Goal: Task Accomplishment & Management: Manage account settings

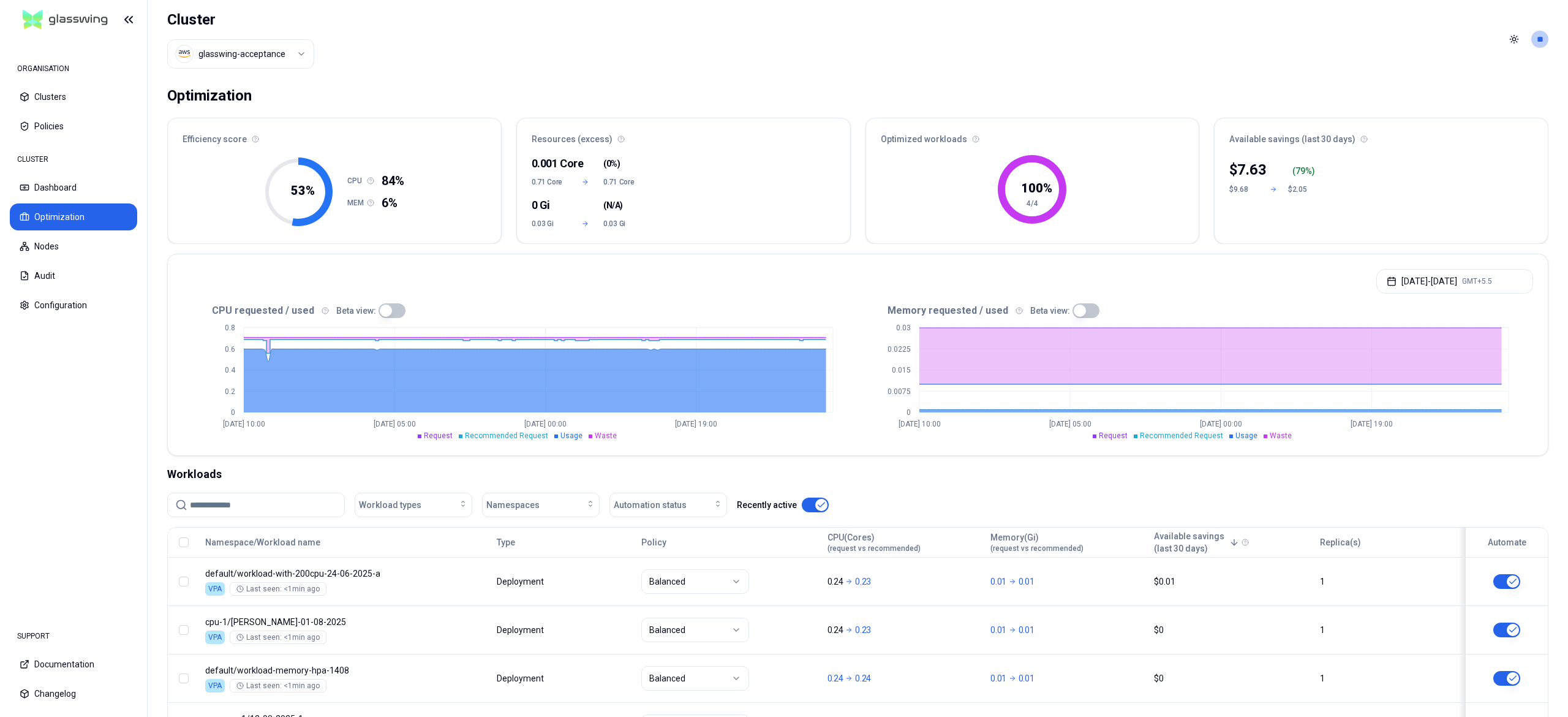
scroll to position [96, 0]
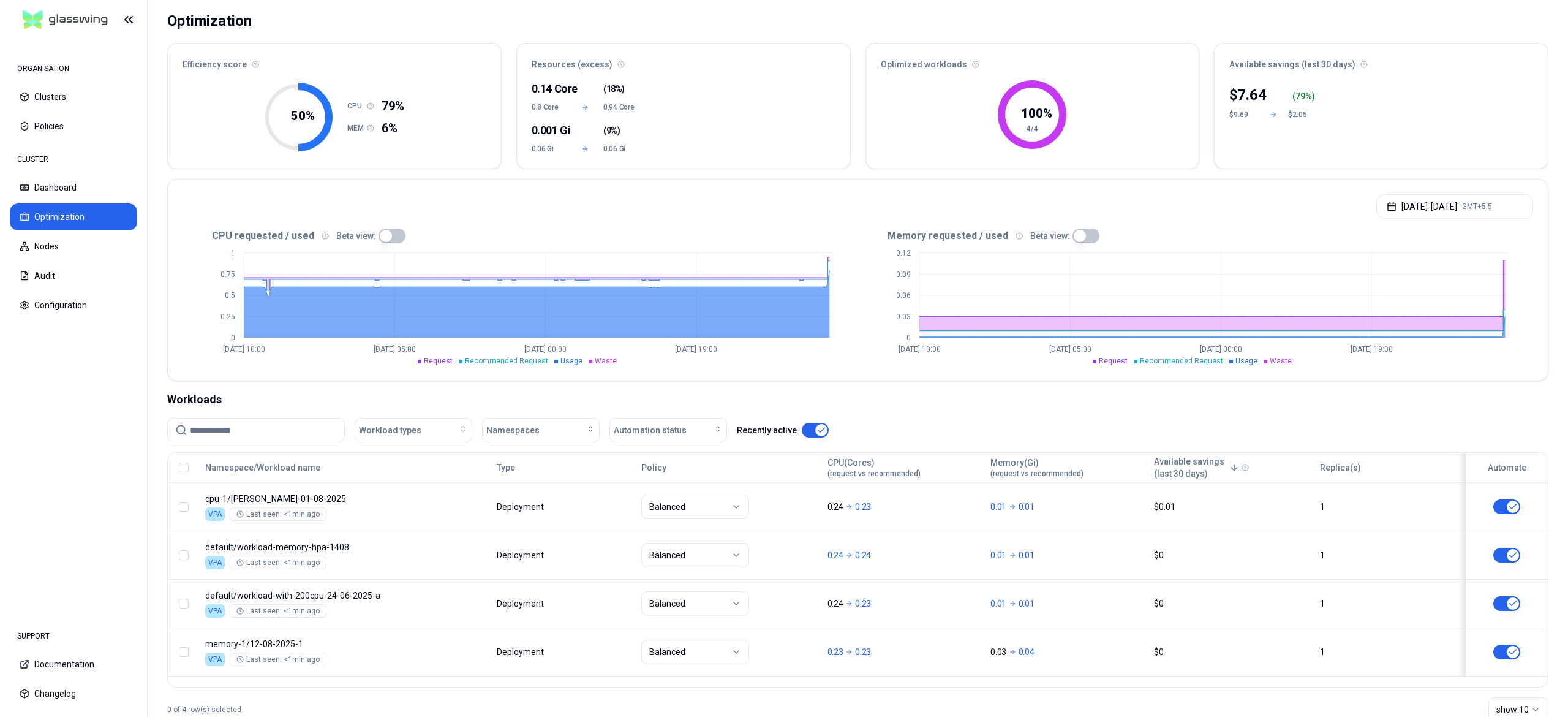
scroll to position [111, 0]
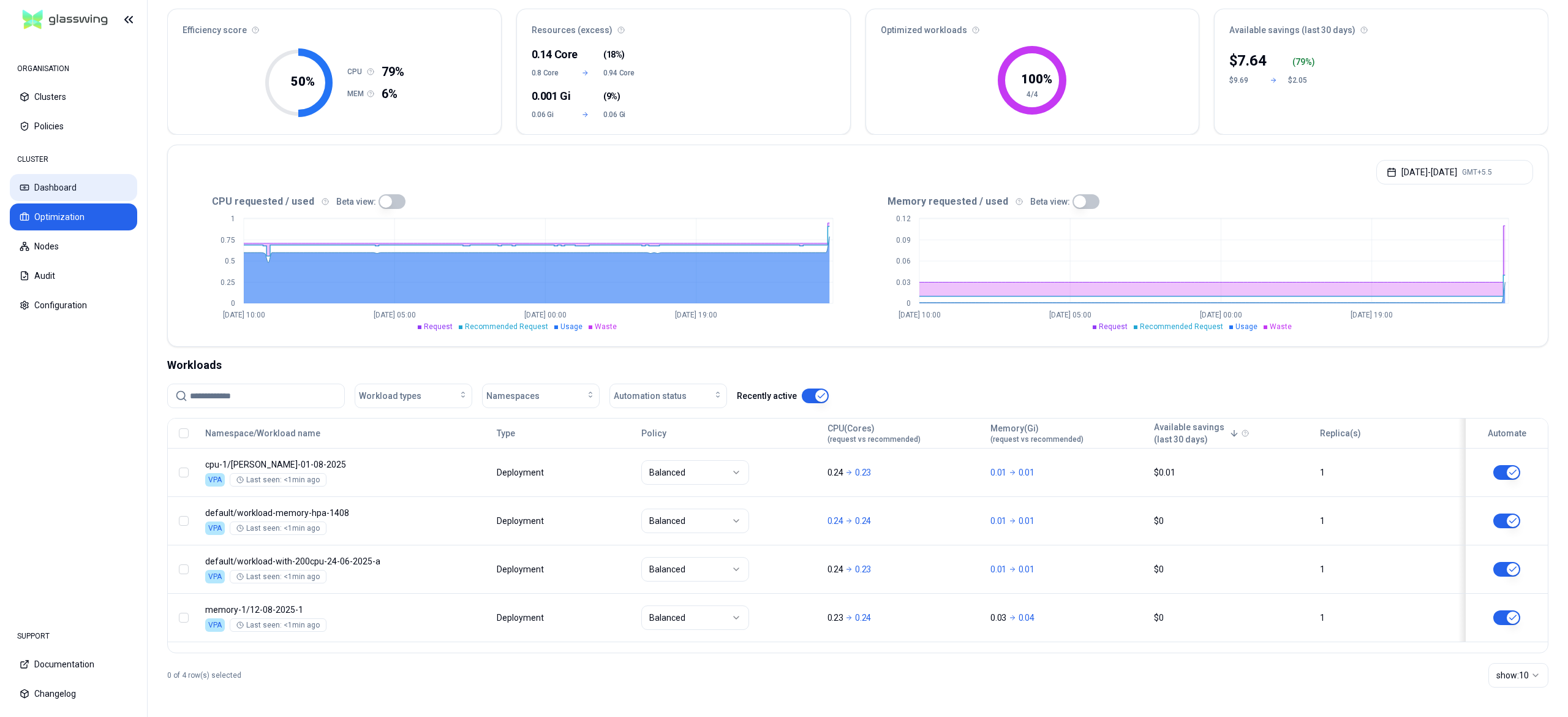
click at [85, 188] on button "Dashboard" at bounding box center [73, 187] width 127 height 27
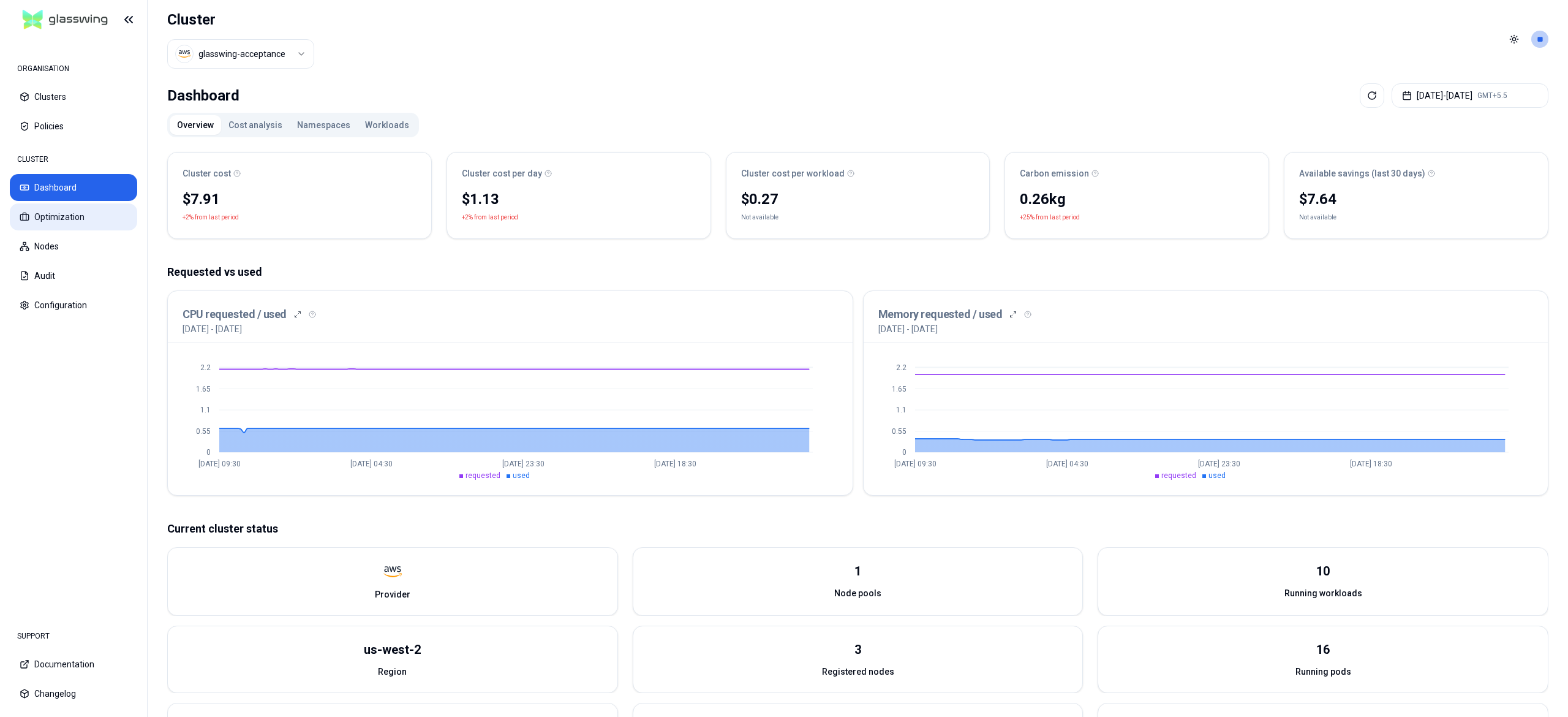
click at [86, 222] on button "Optimization" at bounding box center [73, 217] width 127 height 27
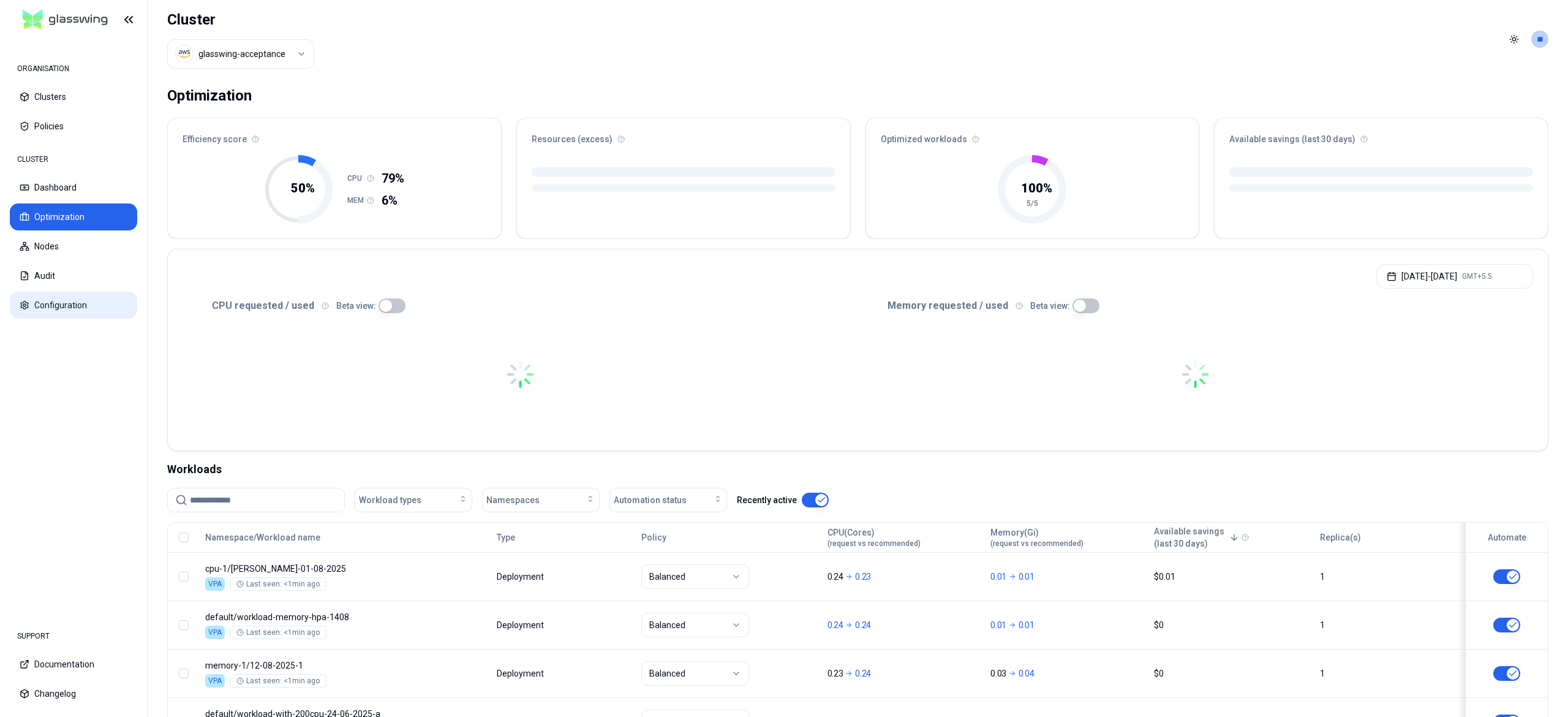
click at [58, 310] on button "Configuration" at bounding box center [73, 305] width 127 height 27
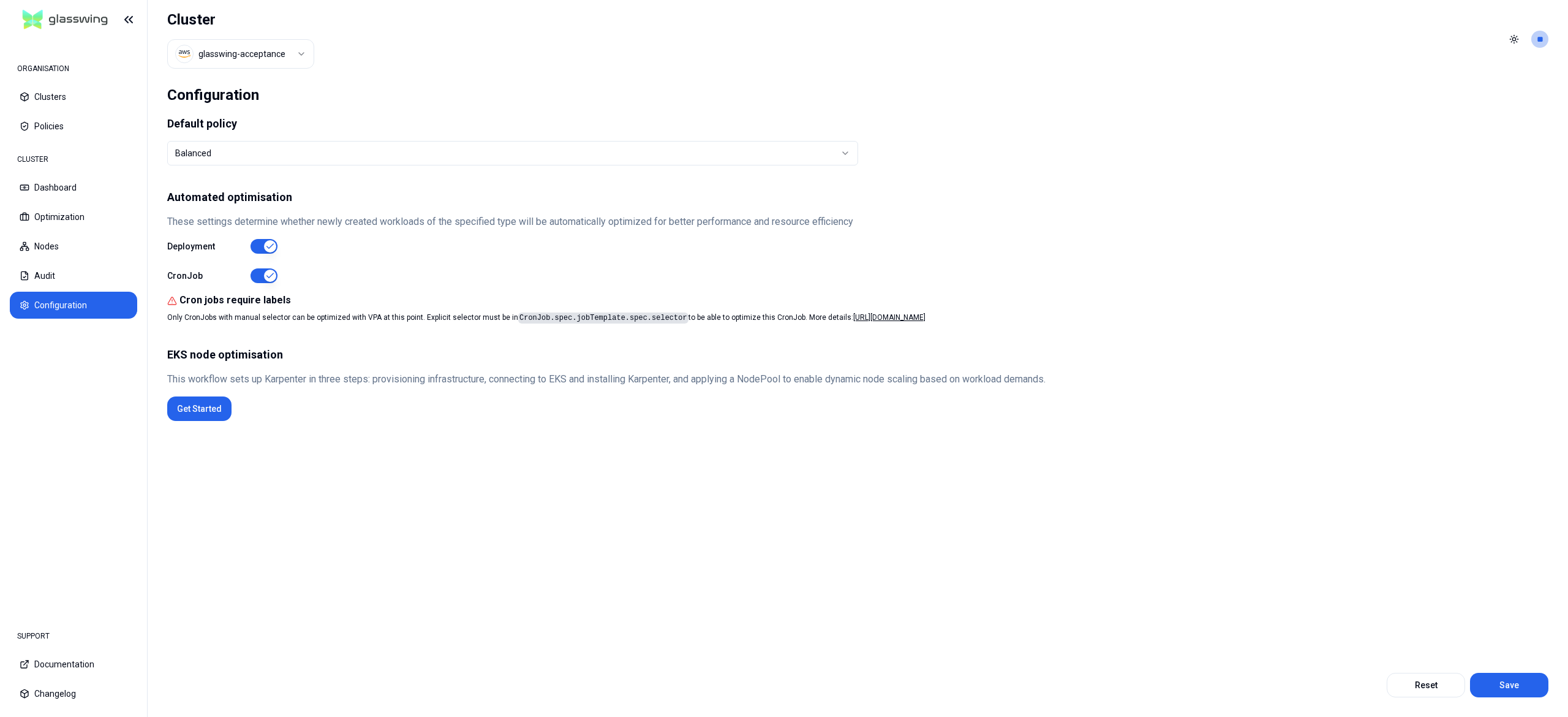
click at [261, 247] on button "button" at bounding box center [264, 246] width 27 height 14
click at [1520, 688] on button "Save" at bounding box center [1509, 685] width 79 height 24
click at [40, 182] on button "Dashboard" at bounding box center [73, 187] width 127 height 27
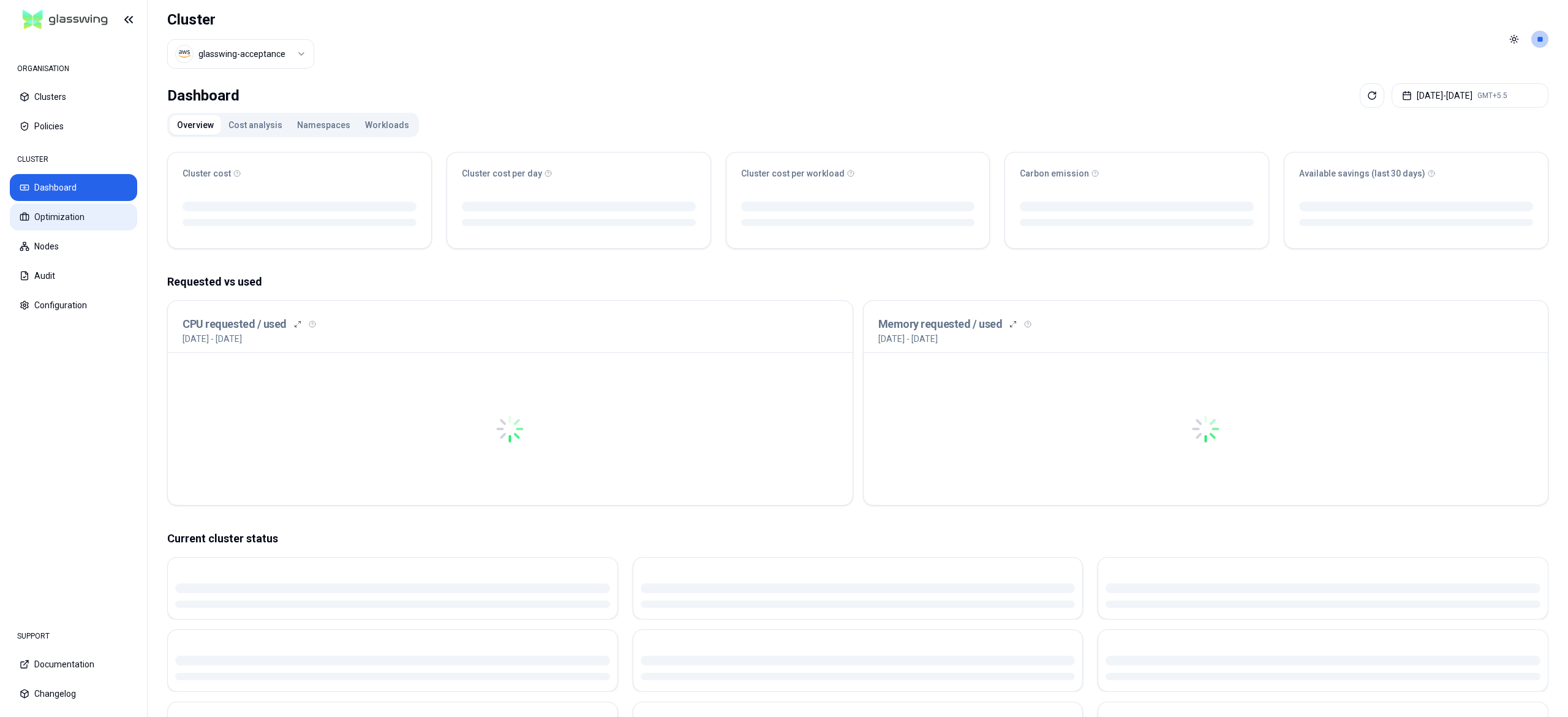
click at [53, 211] on button "Optimization" at bounding box center [73, 217] width 127 height 27
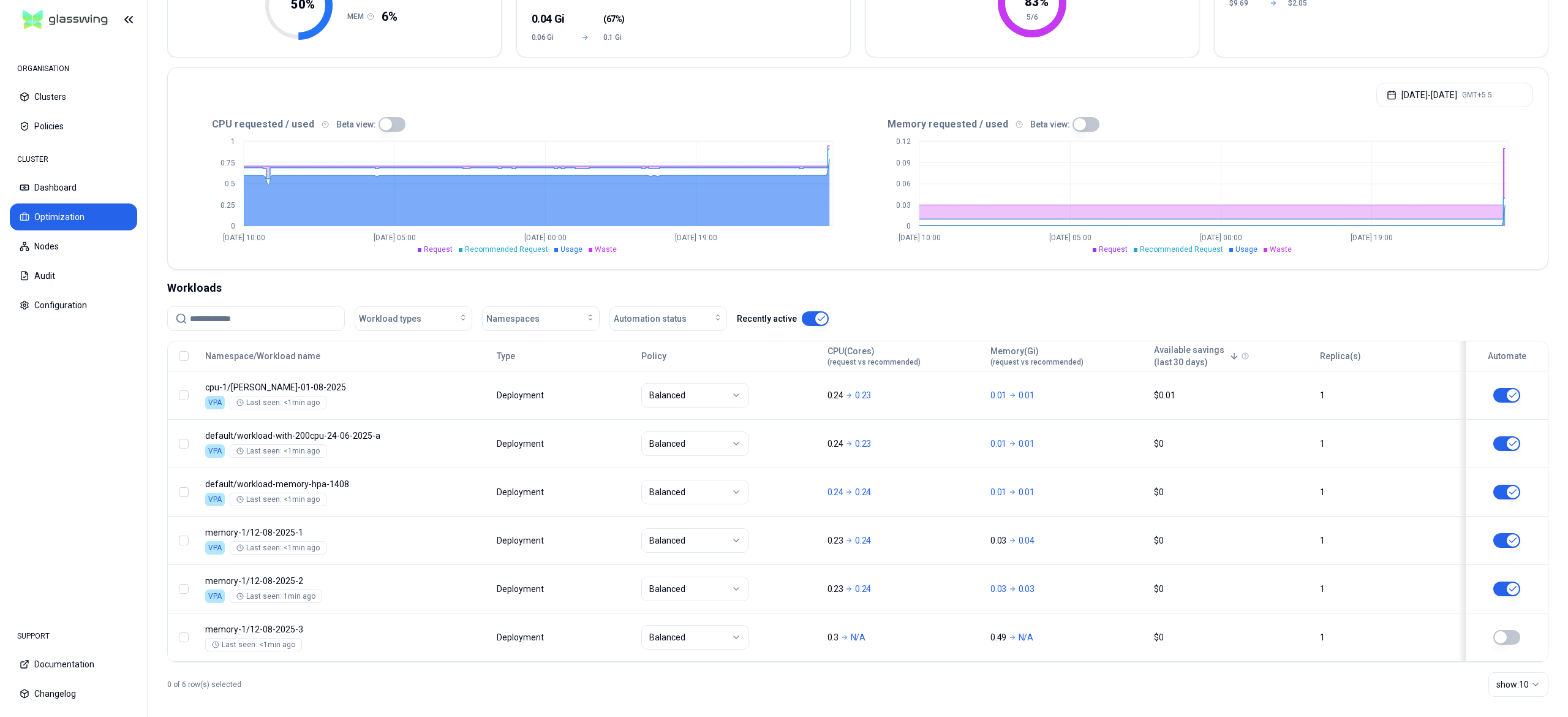
scroll to position [201, 0]
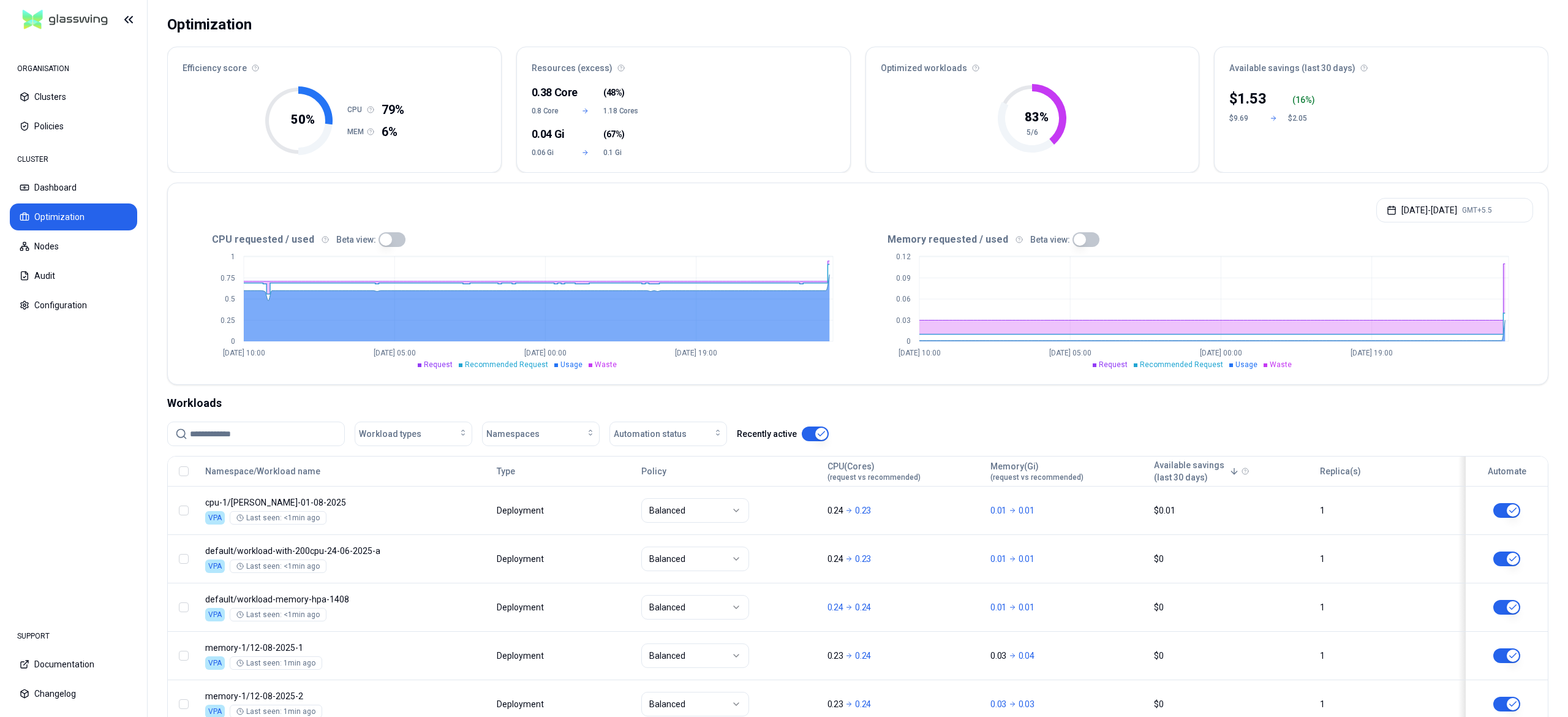
scroll to position [201, 0]
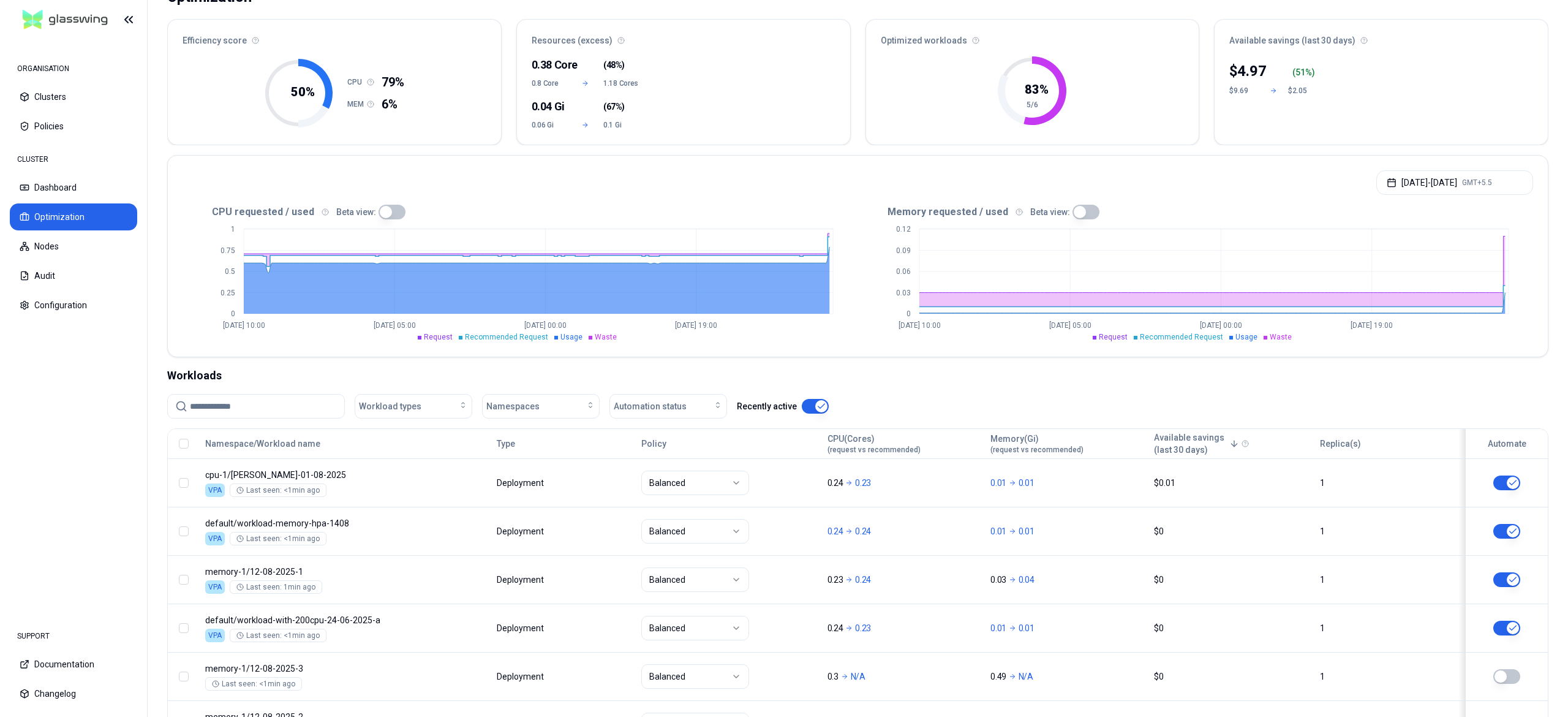
scroll to position [201, 0]
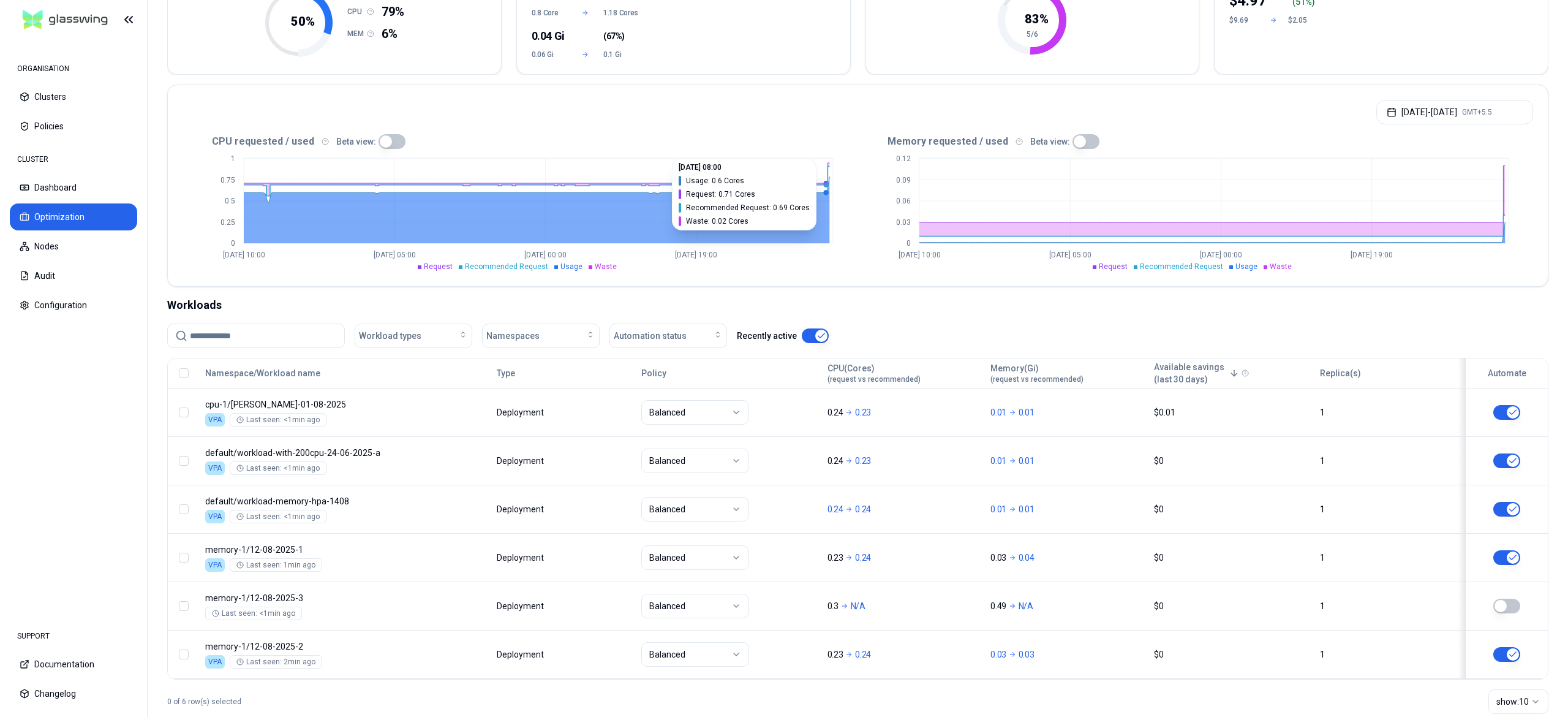
scroll to position [201, 0]
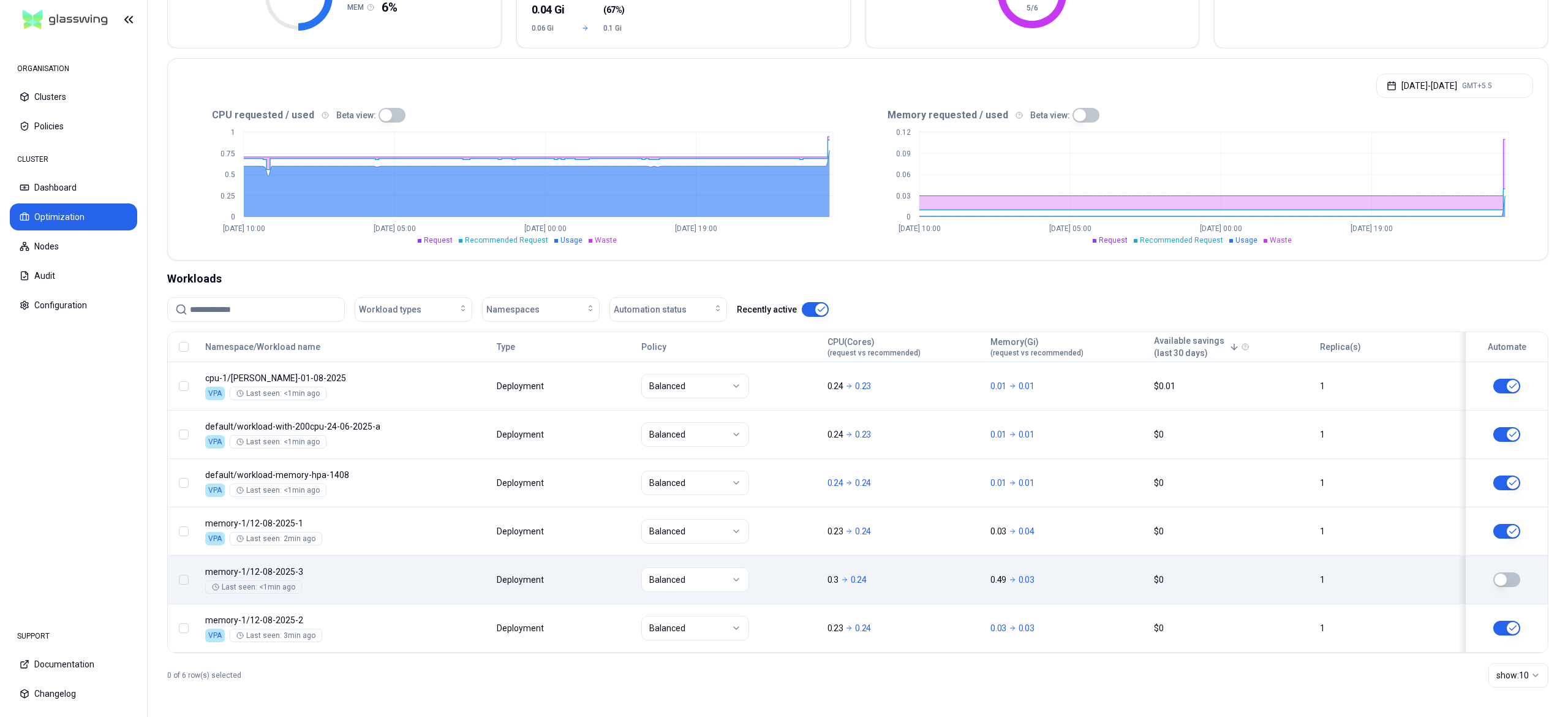
click at [1512, 577] on button "button" at bounding box center [1506, 580] width 27 height 14
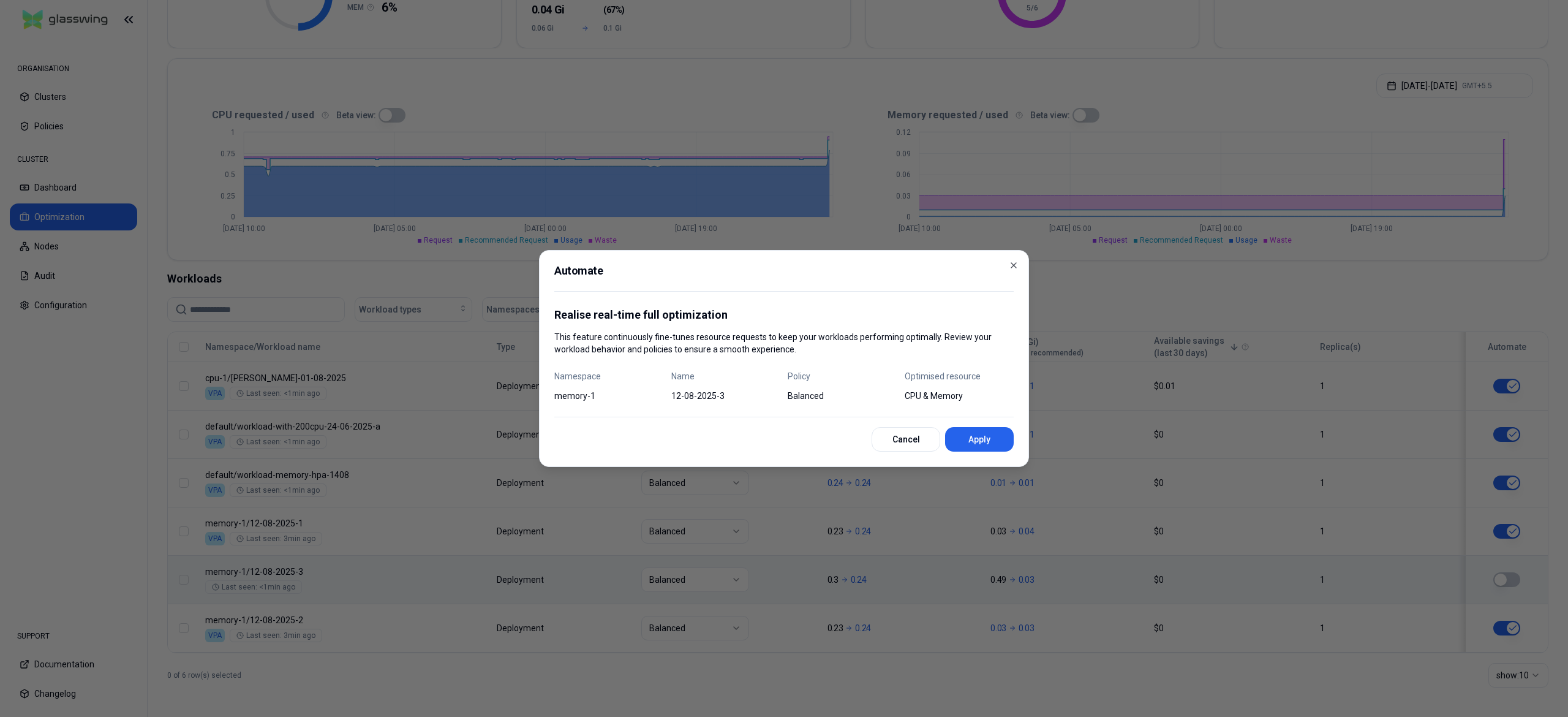
drag, startPoint x: 974, startPoint y: 434, endPoint x: 736, endPoint y: 494, distance: 245.4
click at [974, 436] on button "Apply" at bounding box center [980, 439] width 69 height 24
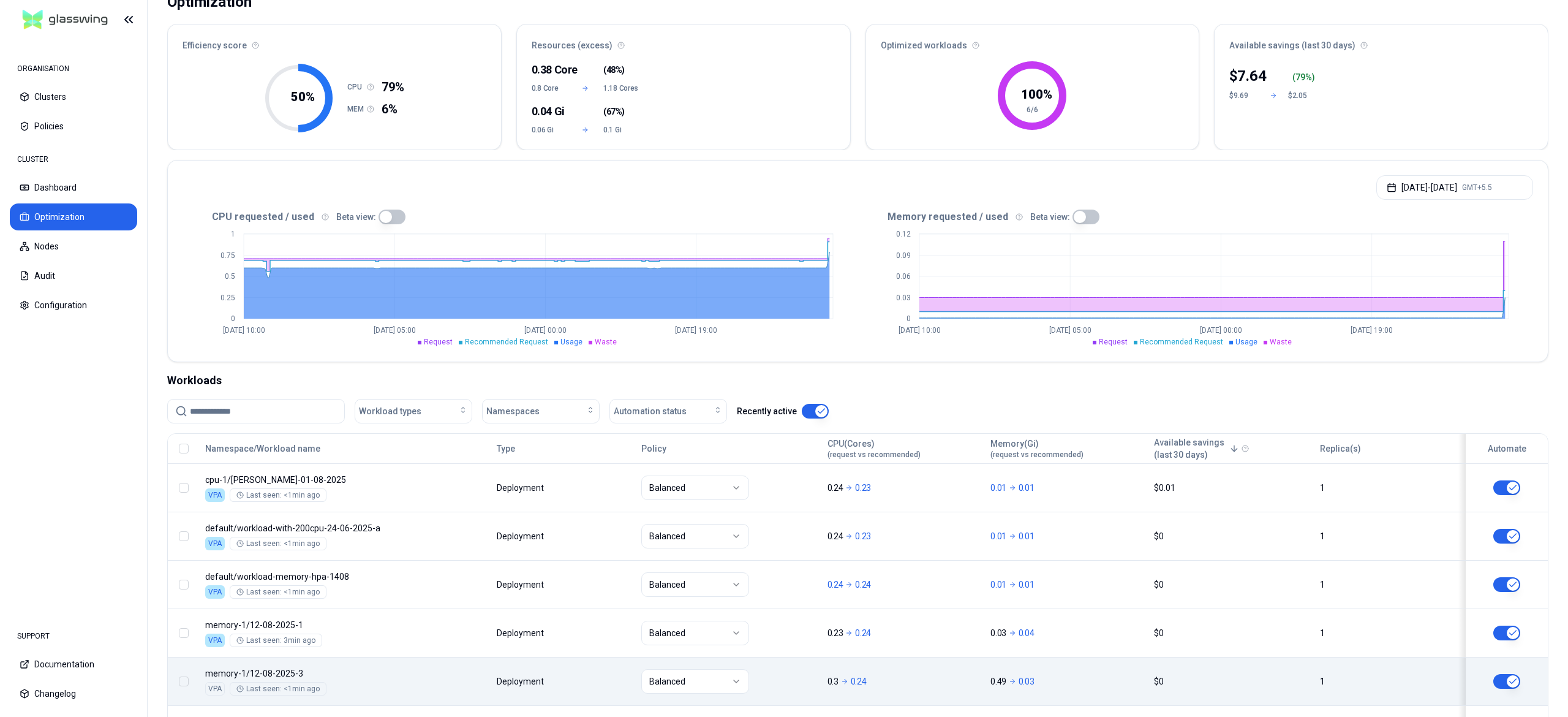
scroll to position [0, 0]
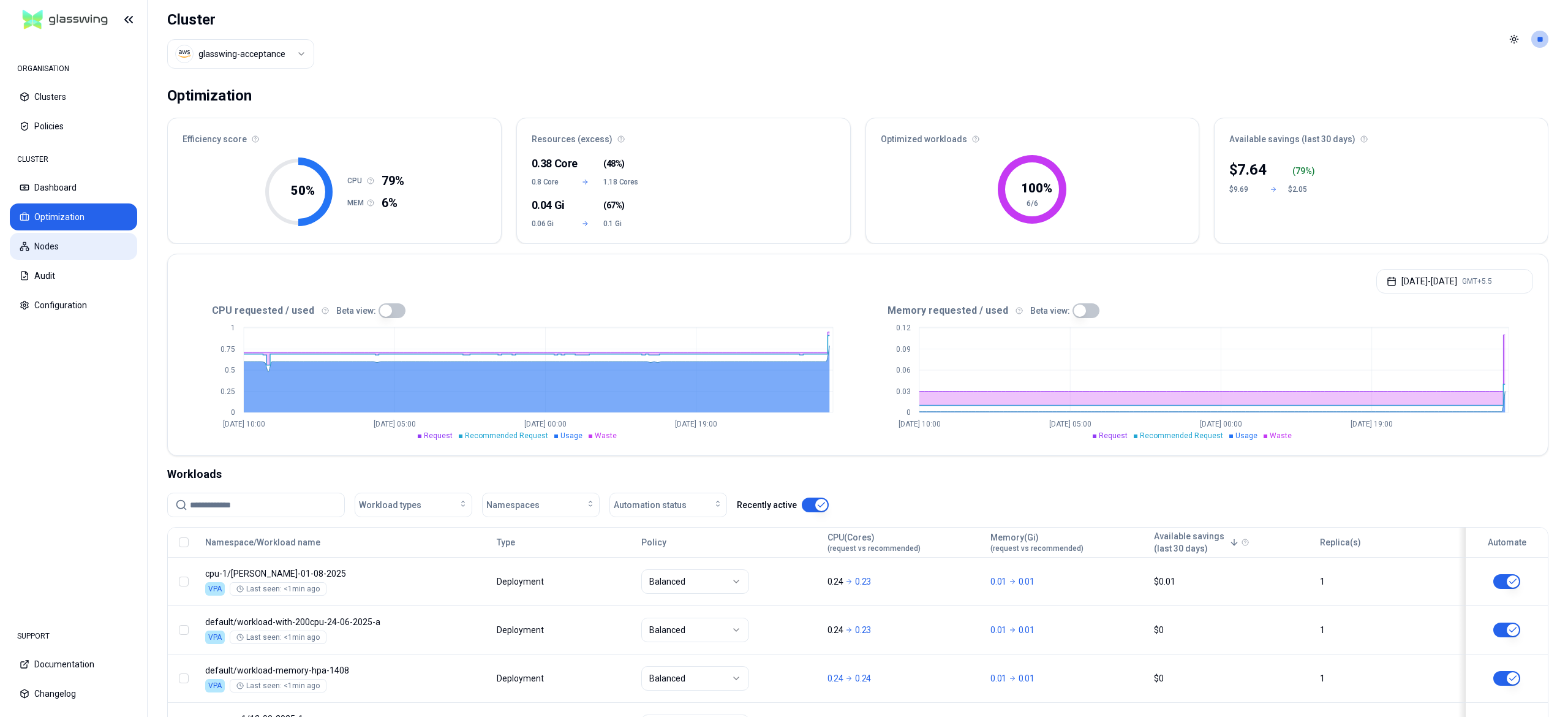
click at [52, 251] on button "Nodes" at bounding box center [73, 246] width 127 height 27
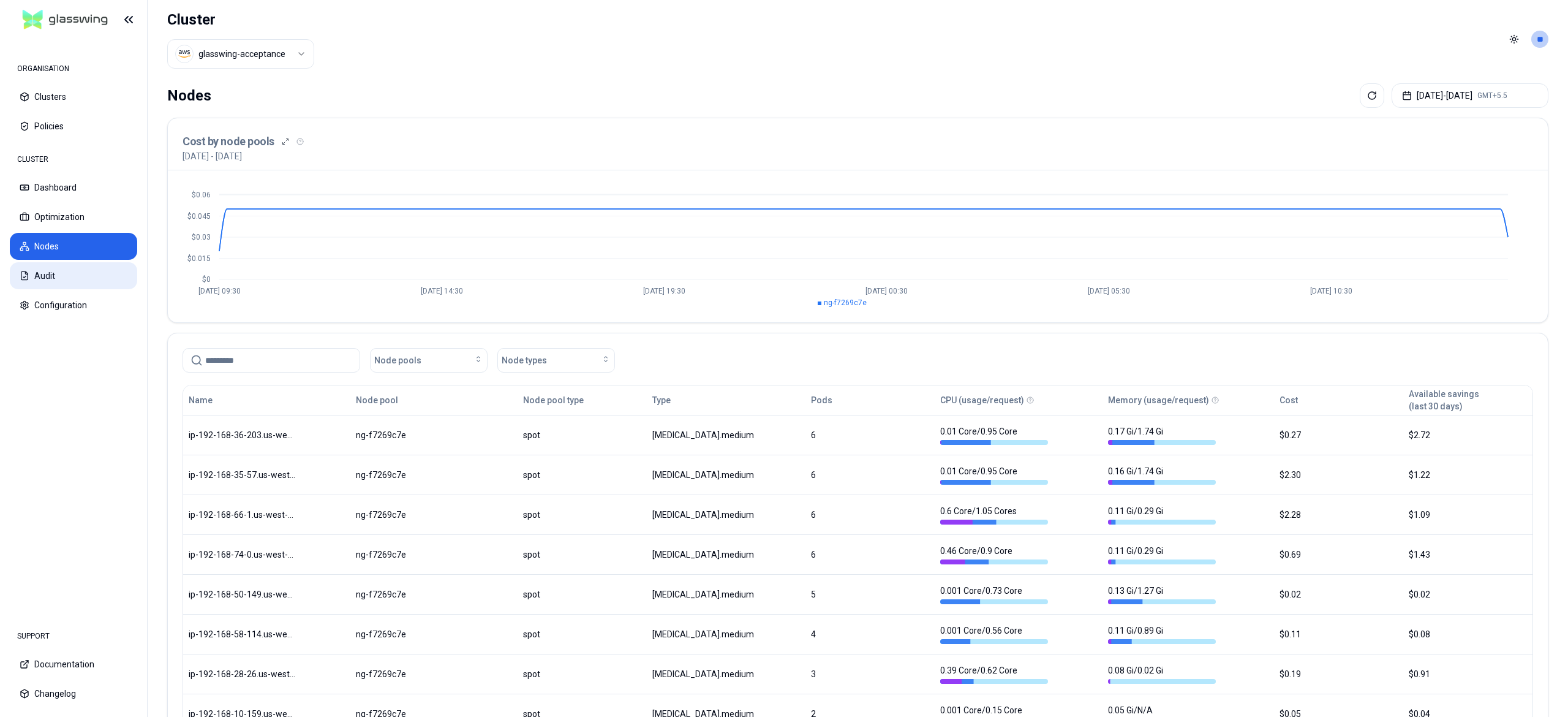
click at [52, 277] on button "Audit" at bounding box center [73, 275] width 127 height 27
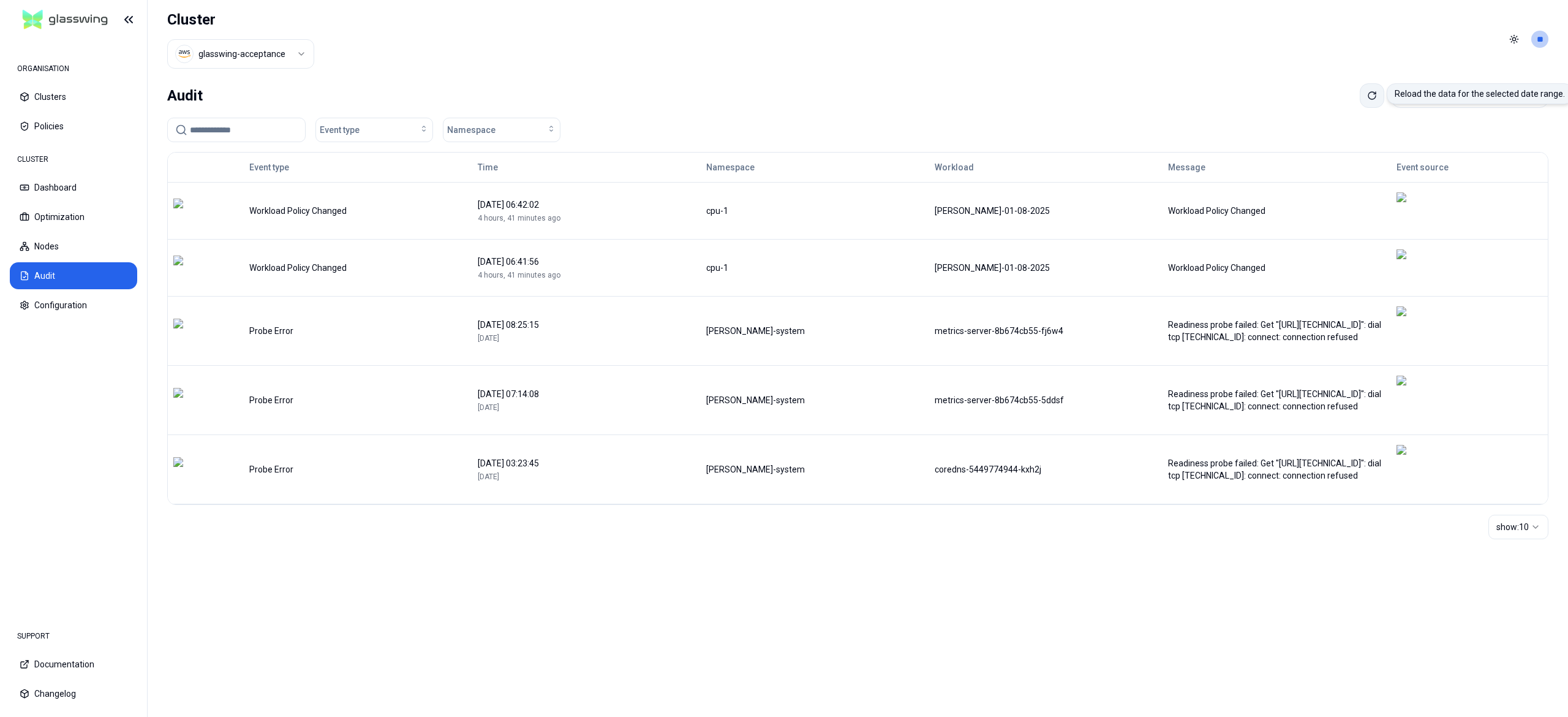
click at [1362, 98] on button at bounding box center [1372, 95] width 24 height 24
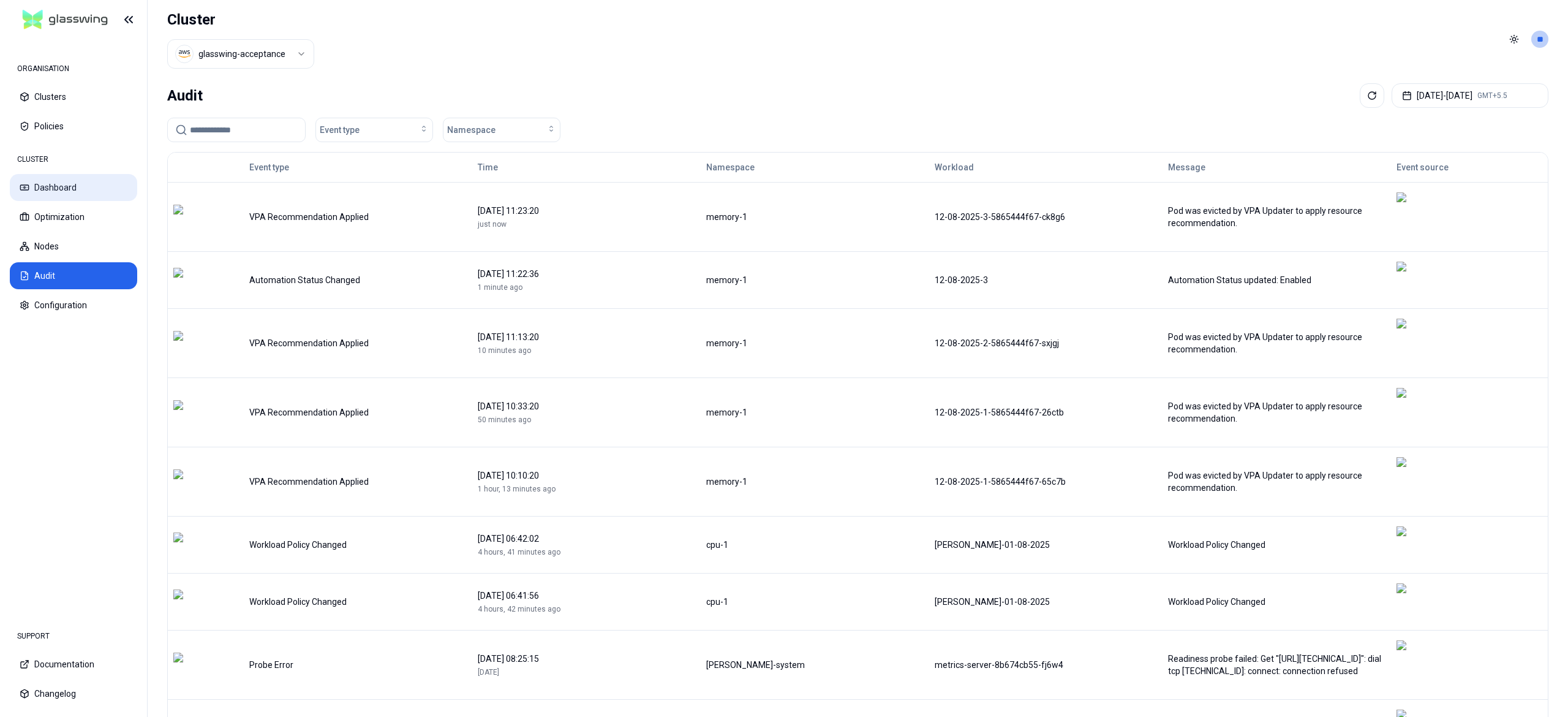
click at [45, 193] on button "Dashboard" at bounding box center [73, 187] width 127 height 27
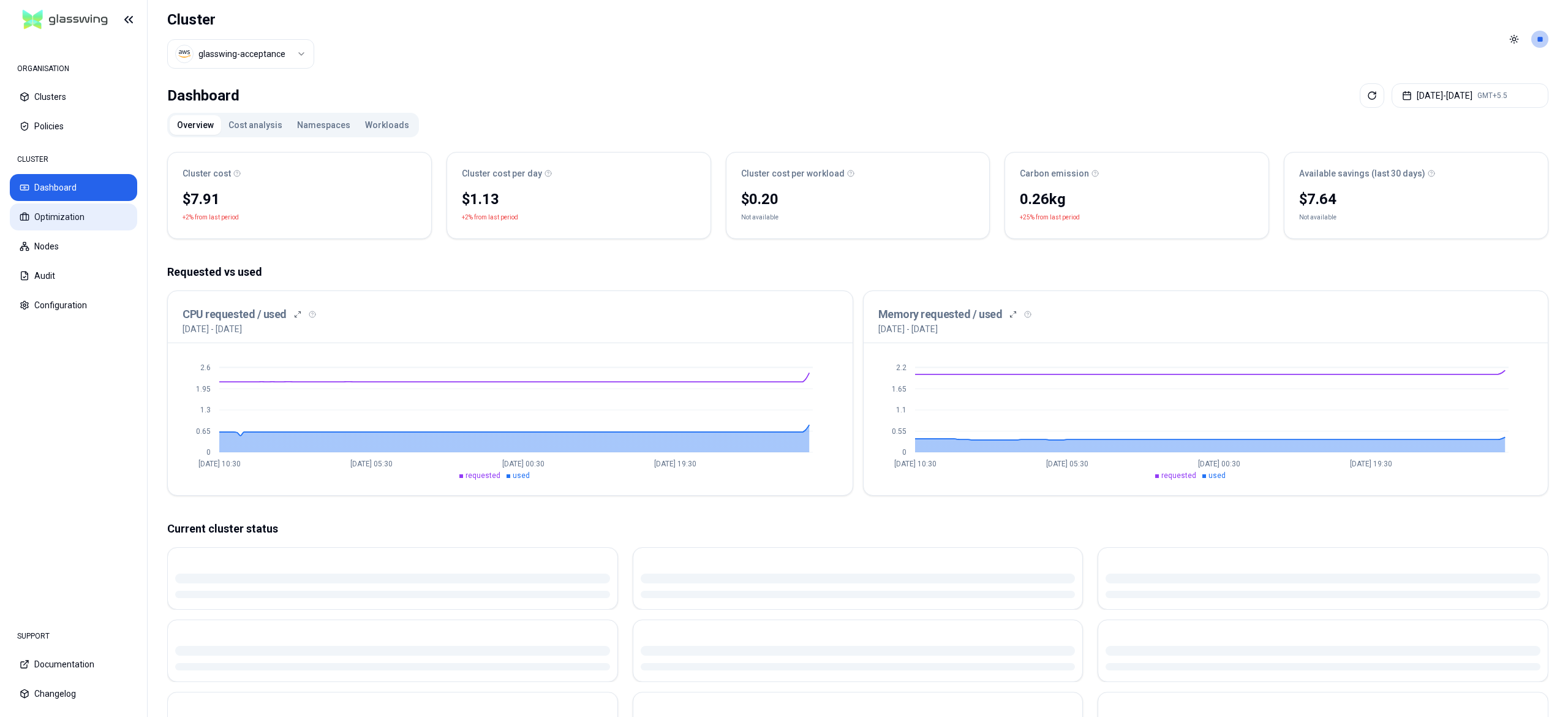
click at [40, 223] on button "Optimization" at bounding box center [73, 217] width 127 height 27
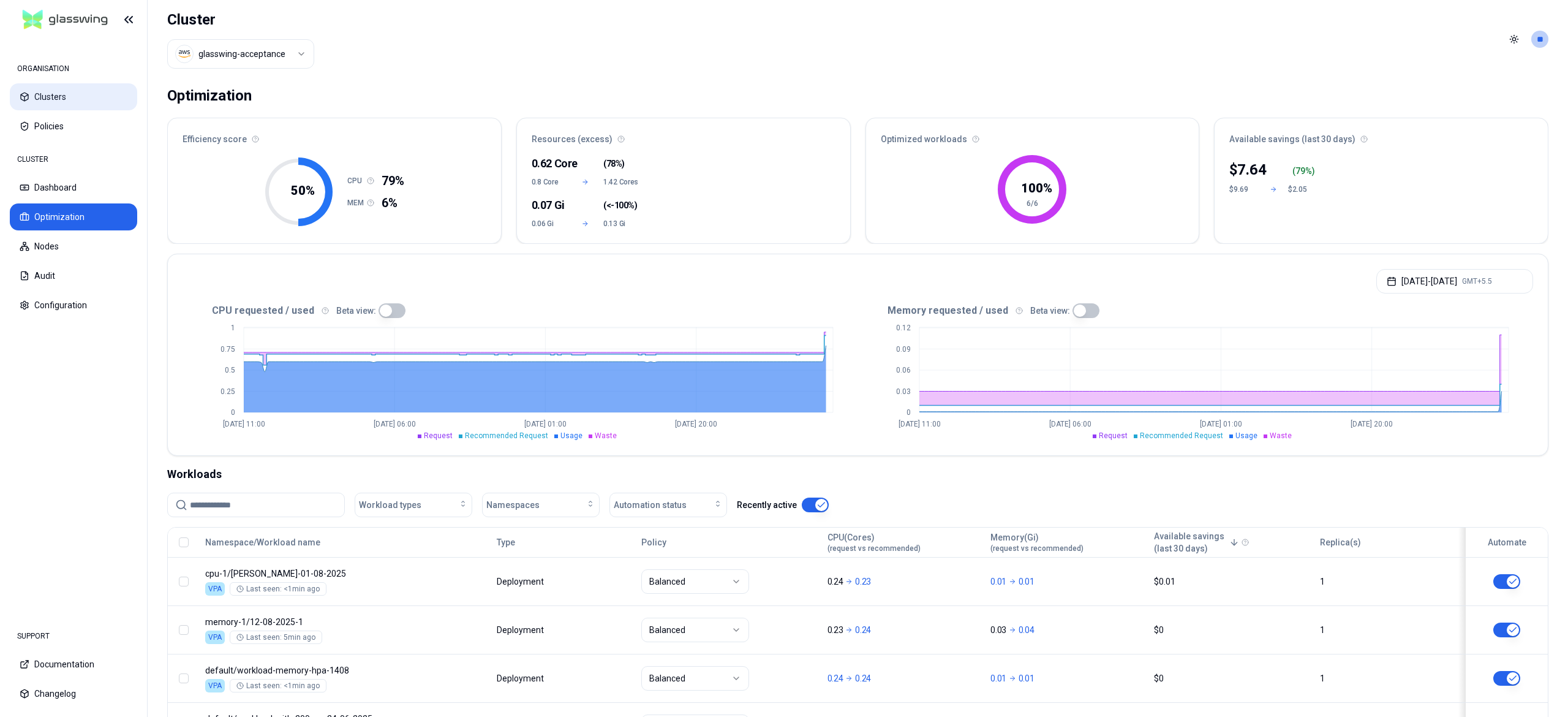
click at [64, 88] on button "Clusters" at bounding box center [73, 96] width 127 height 27
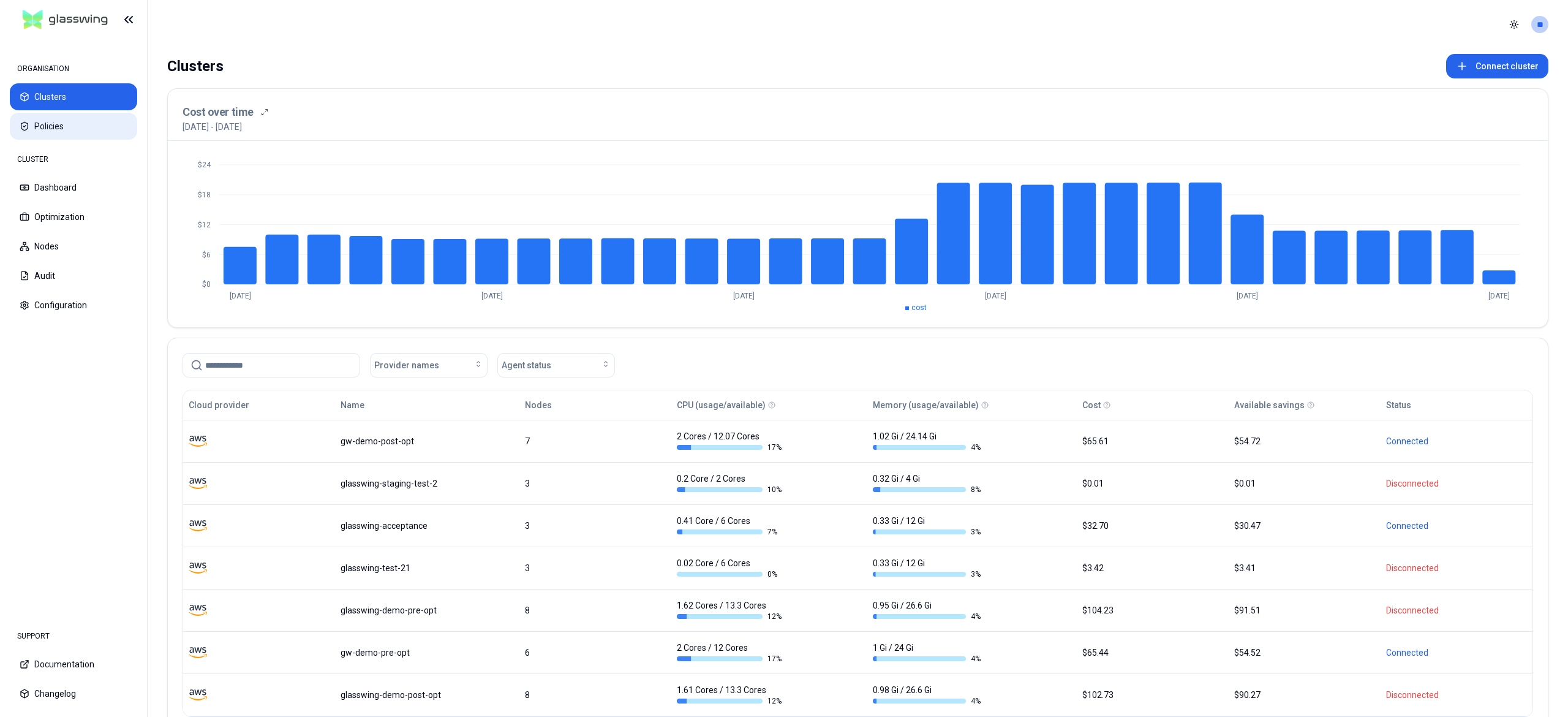
click at [61, 127] on button "Policies" at bounding box center [73, 126] width 127 height 27
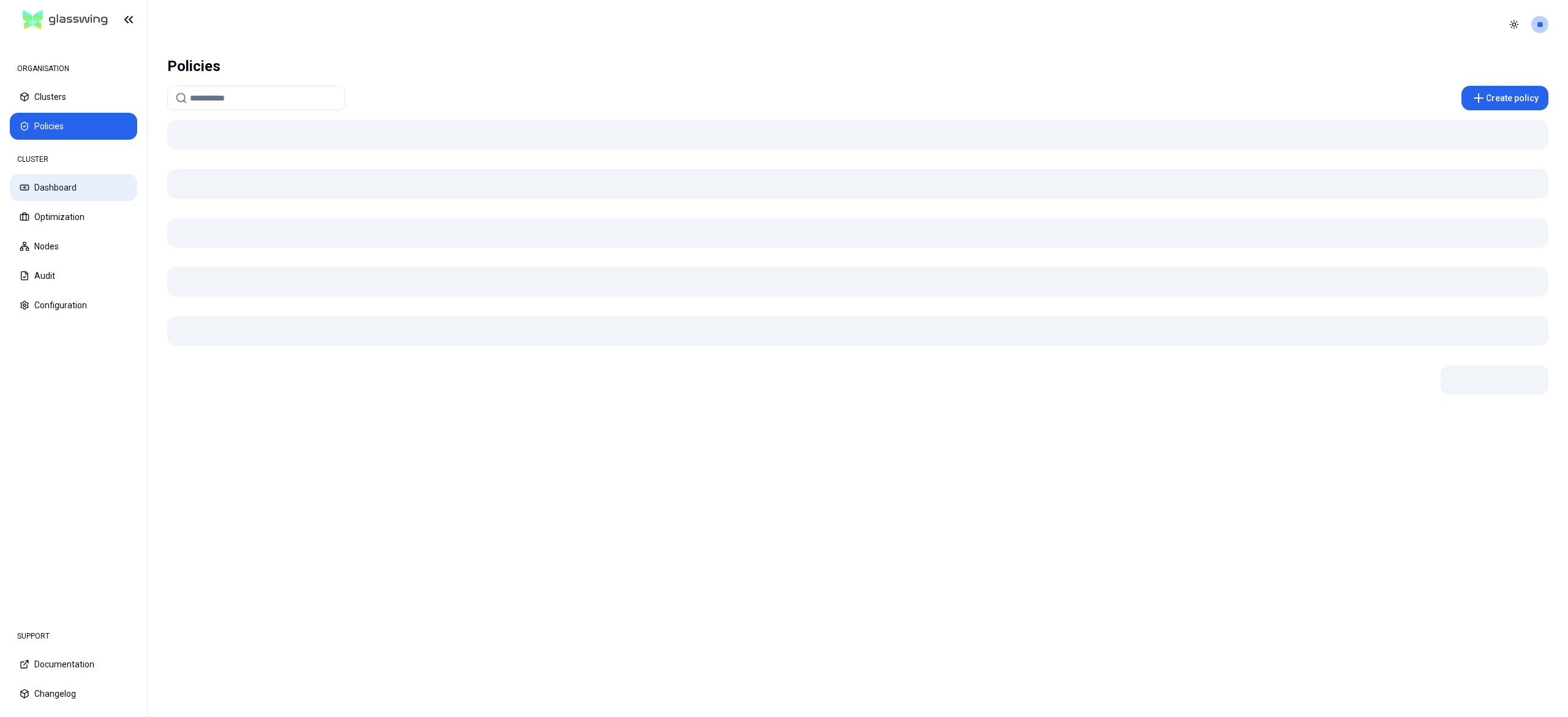
click at [79, 190] on button "Dashboard" at bounding box center [73, 187] width 127 height 27
